Goal: Find specific page/section: Find specific page/section

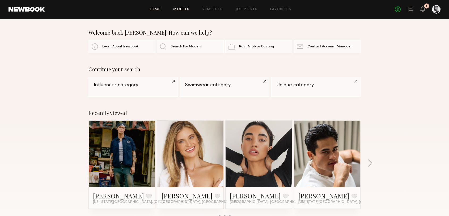
click at [183, 10] on link "Models" at bounding box center [181, 9] width 16 height 3
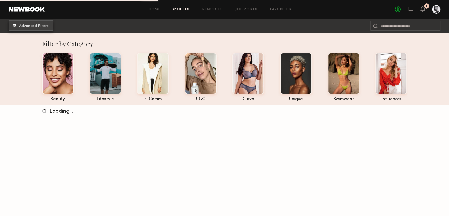
click at [31, 24] on span "Advanced Filters" at bounding box center [34, 26] width 30 height 4
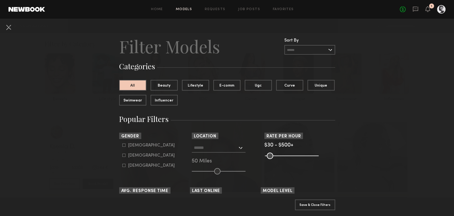
click at [301, 52] on input "text" at bounding box center [309, 50] width 51 height 10
click at [7, 24] on button at bounding box center [8, 27] width 9 height 9
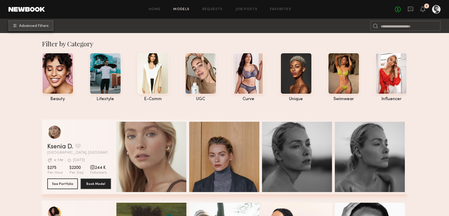
click at [23, 27] on span "Advanced Filters" at bounding box center [34, 26] width 30 height 4
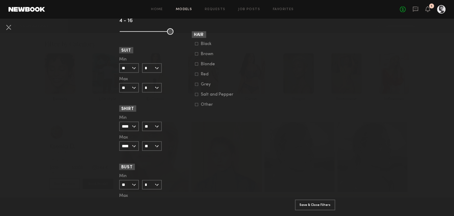
scroll to position [459, 0]
click at [202, 111] on section "Appearance Age [DEMOGRAPHIC_DATA]+ Ethnicity [DEMOGRAPHIC_DATA] / [DEMOGRAPHIC_…" at bounding box center [227, 3] width 71 height 412
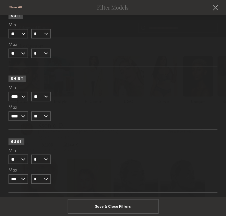
scroll to position [772, 0]
